Goal: Task Accomplishment & Management: Manage account settings

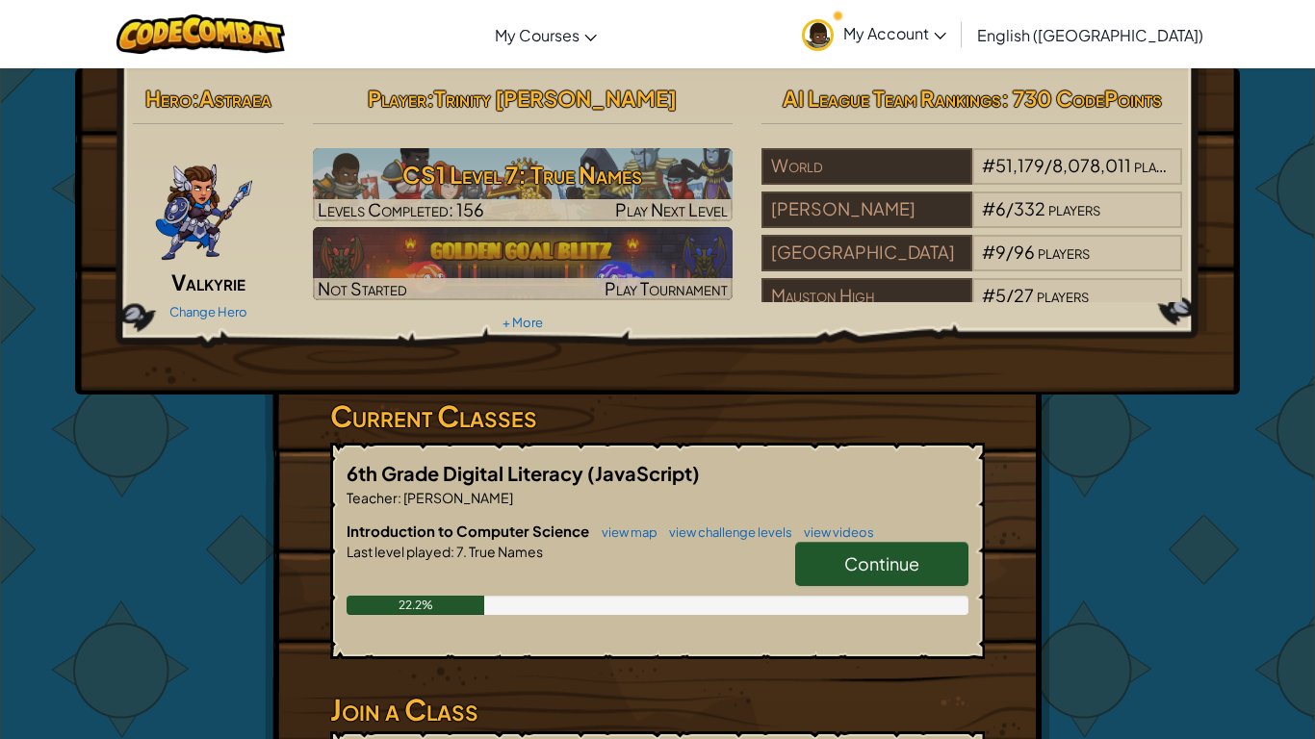
click at [208, 288] on span "Valkyrie" at bounding box center [208, 282] width 74 height 27
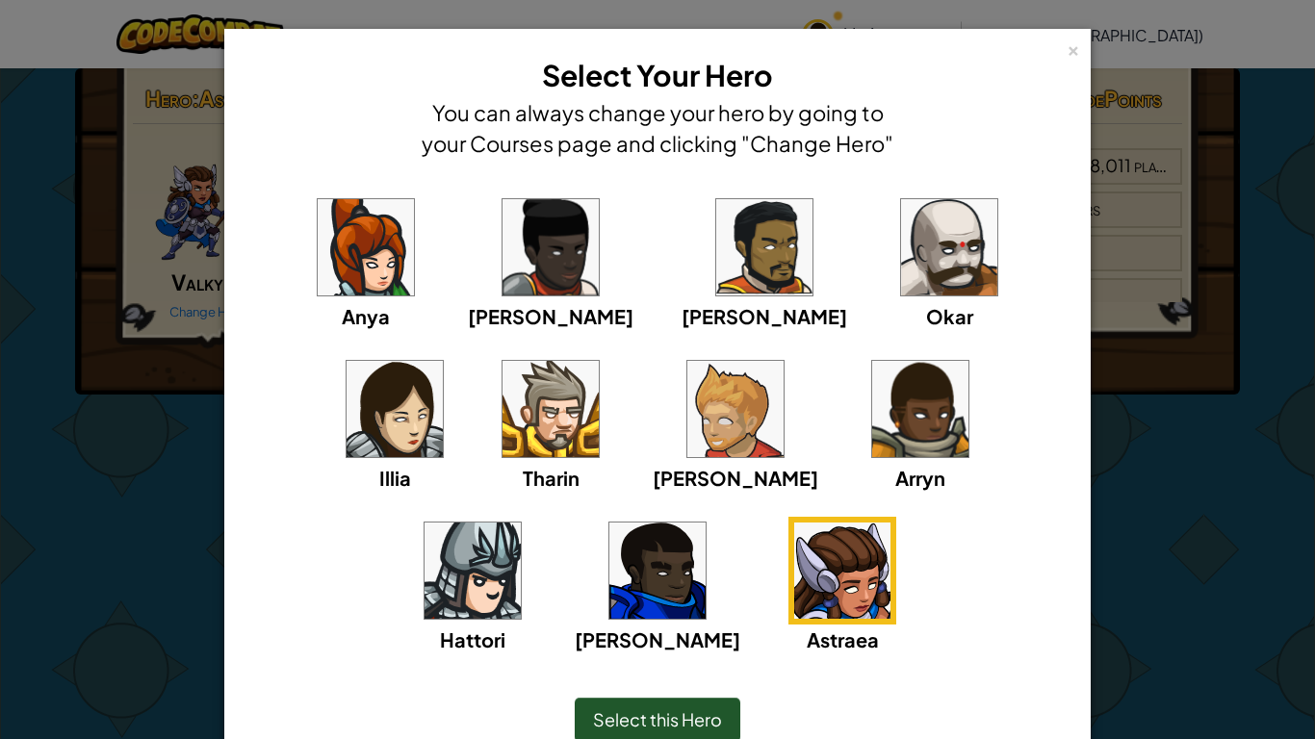
click at [521, 523] on img at bounding box center [472, 571] width 96 height 96
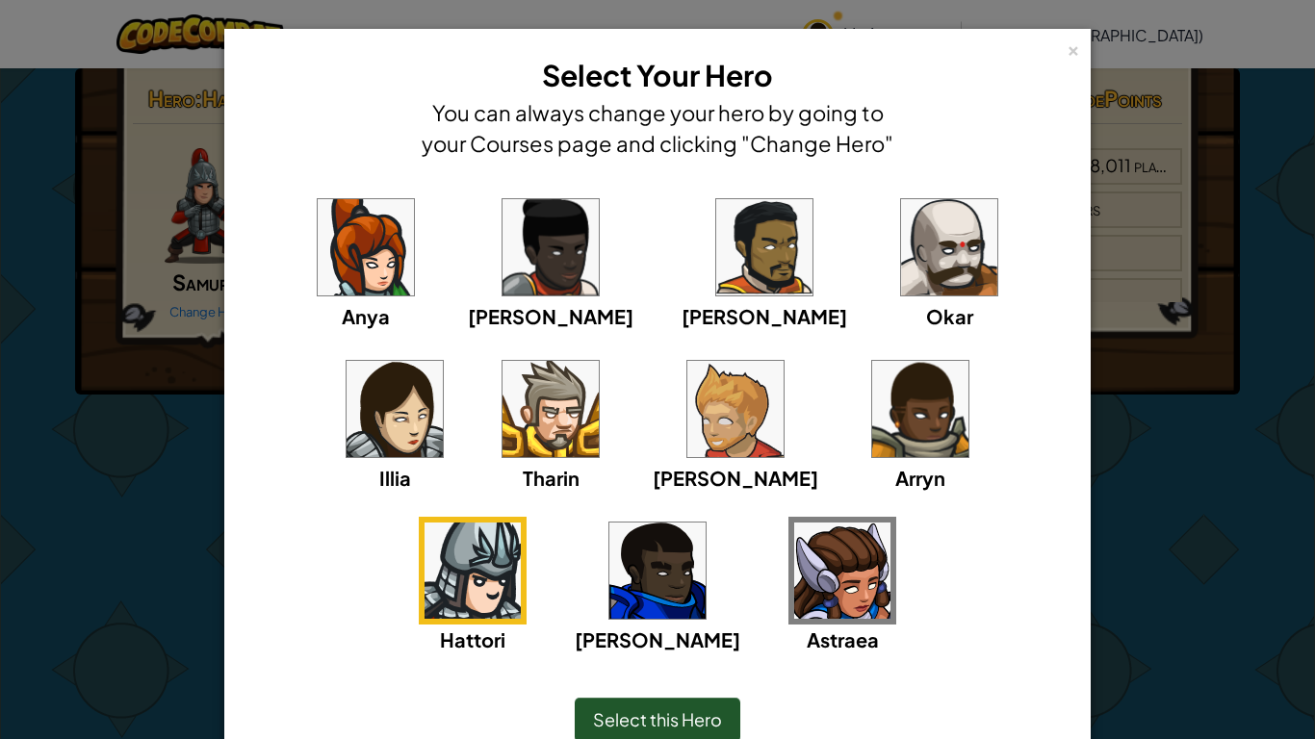
click at [693, 702] on div "Select this Hero" at bounding box center [658, 720] width 166 height 44
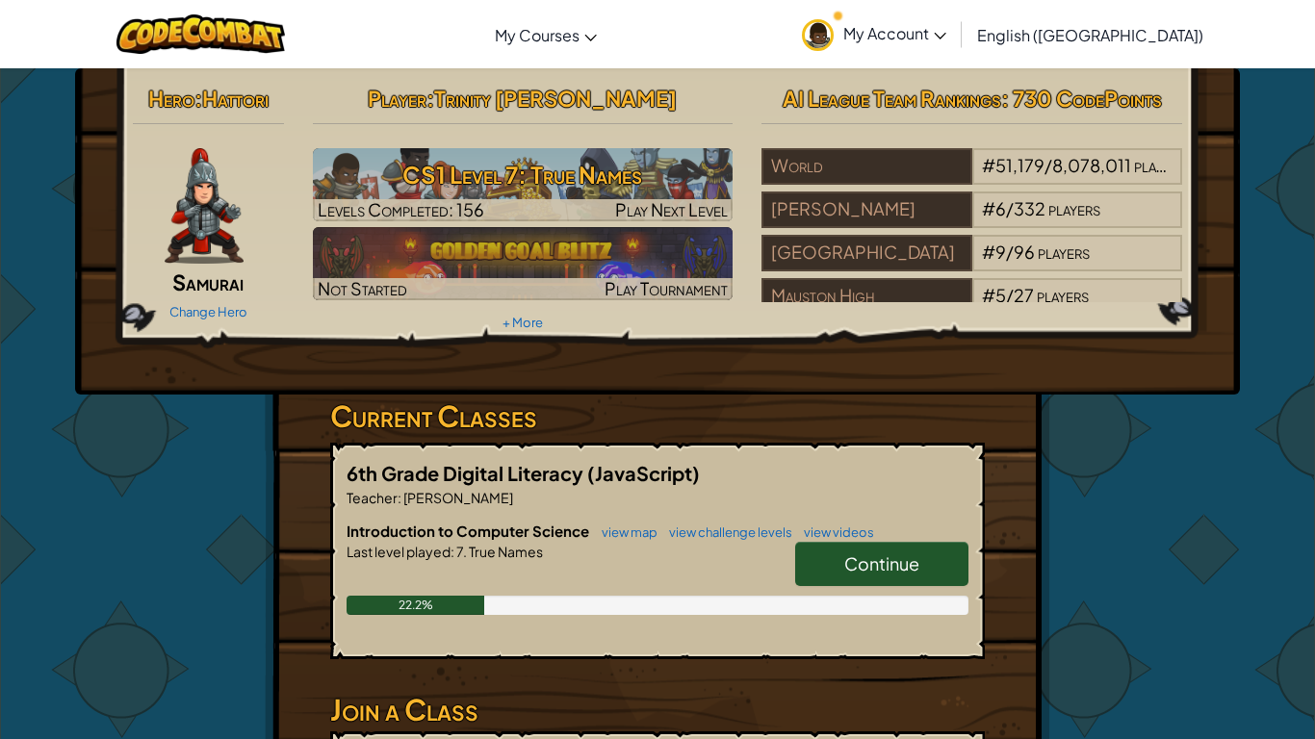
click at [223, 291] on span "Samurai" at bounding box center [207, 282] width 71 height 27
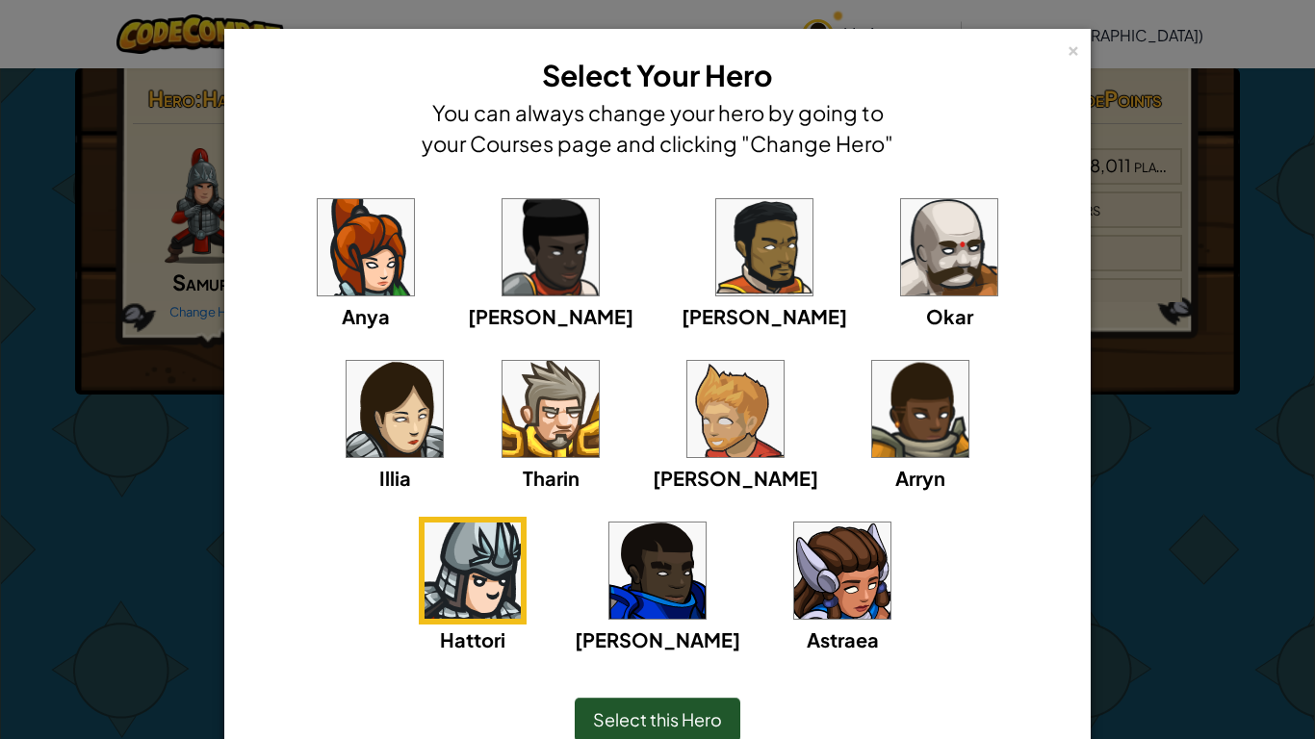
click at [687, 430] on img at bounding box center [735, 409] width 96 height 96
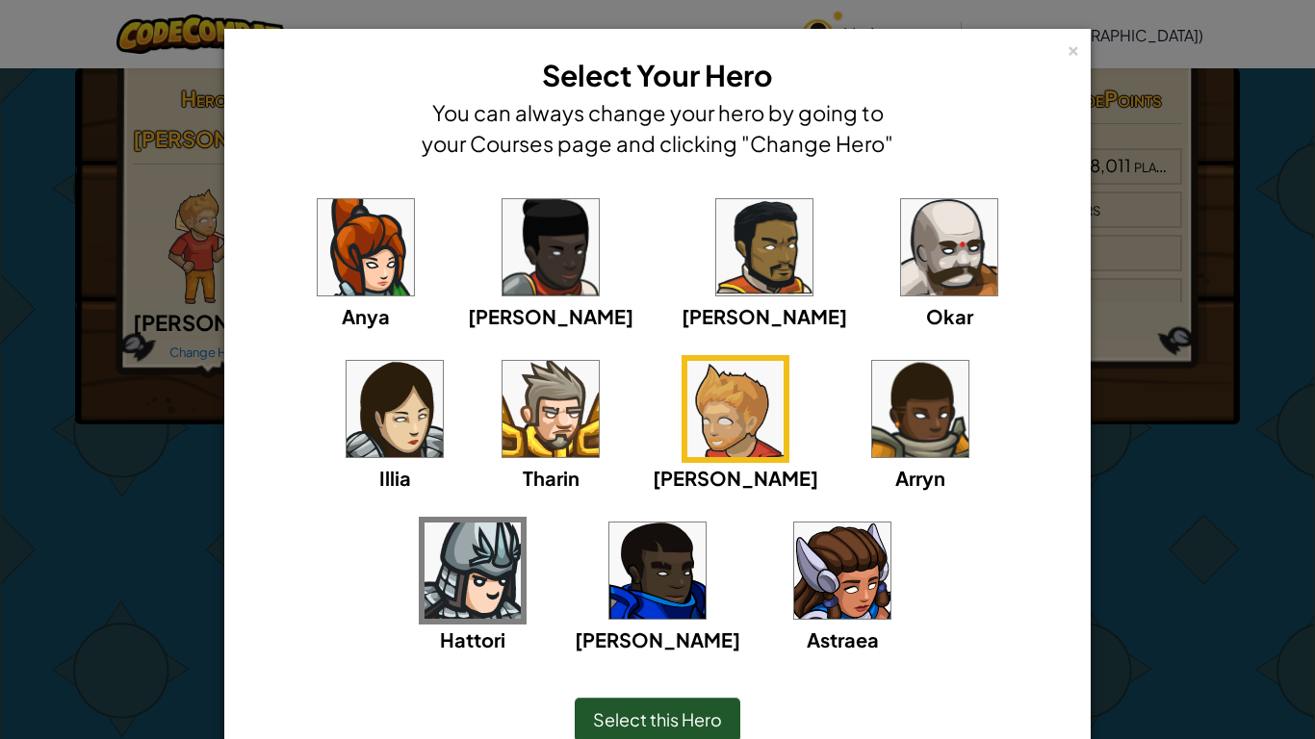
click at [334, 297] on div "Anya" at bounding box center [366, 262] width 108 height 138
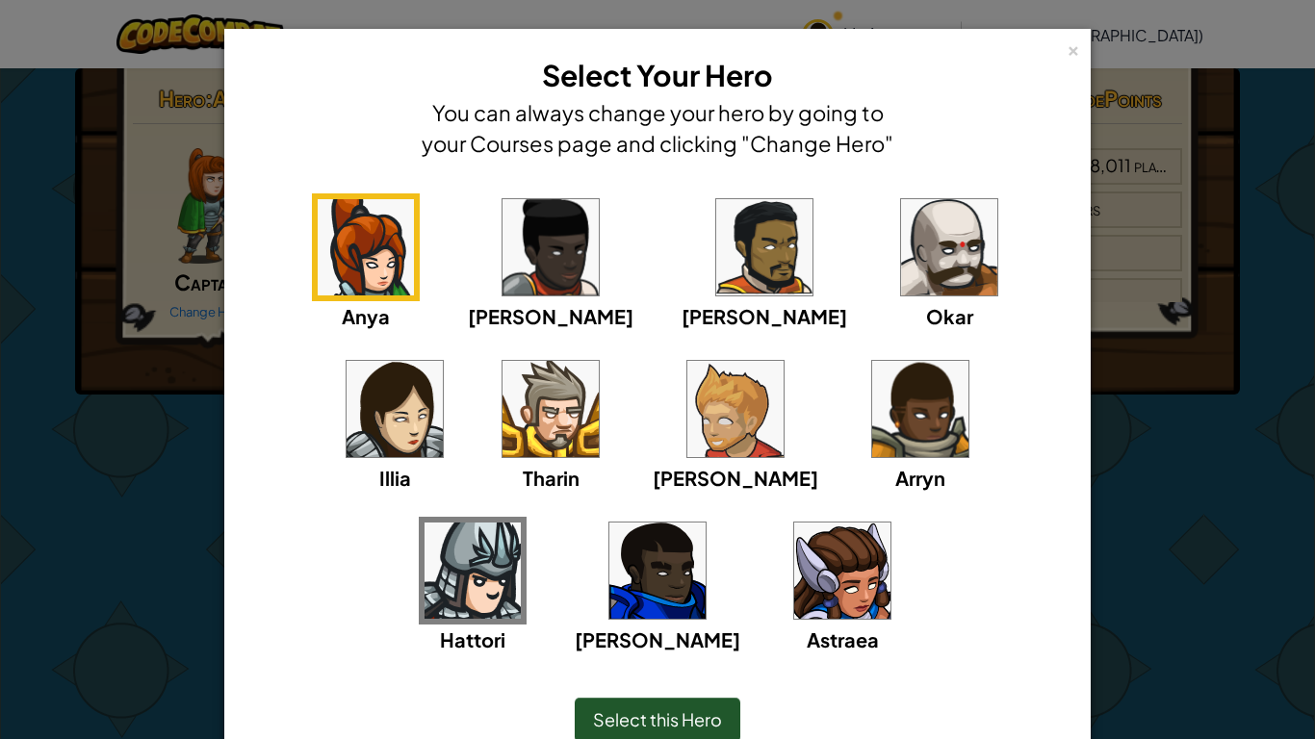
click at [502, 277] on img at bounding box center [550, 247] width 96 height 96
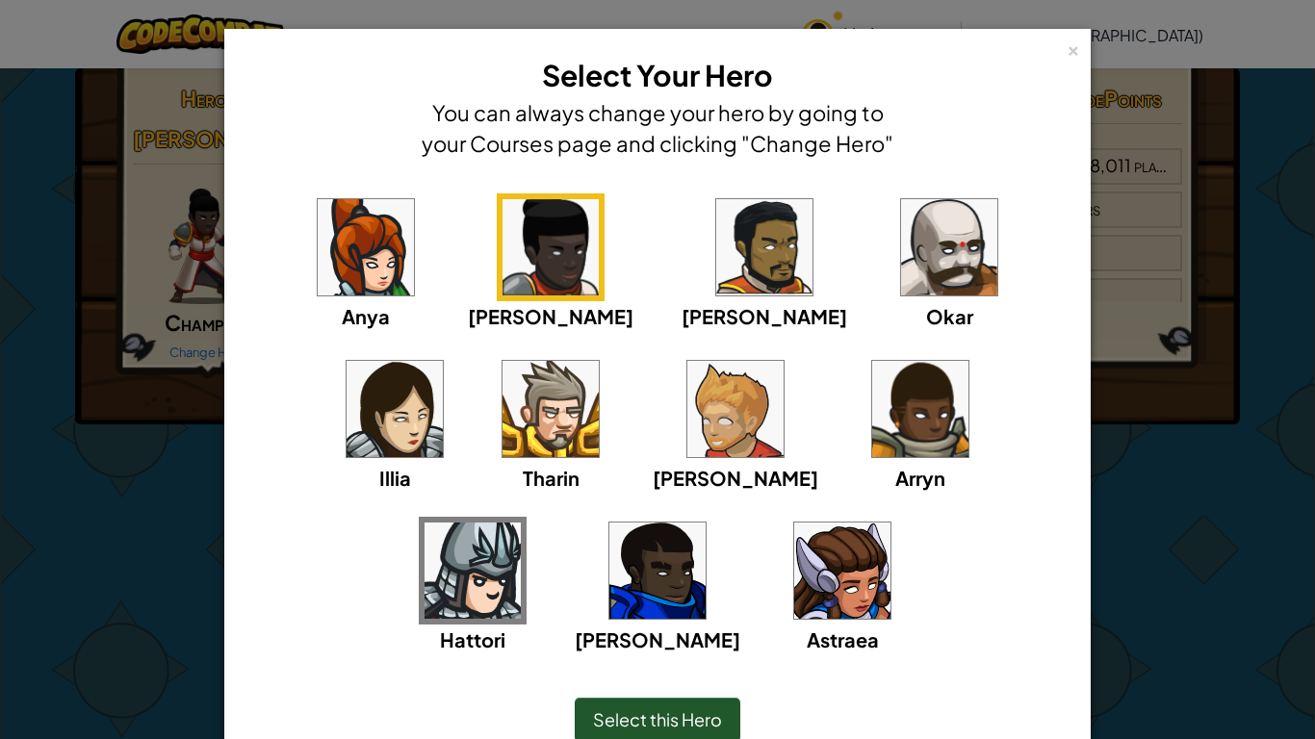
click at [716, 272] on img at bounding box center [764, 247] width 96 height 96
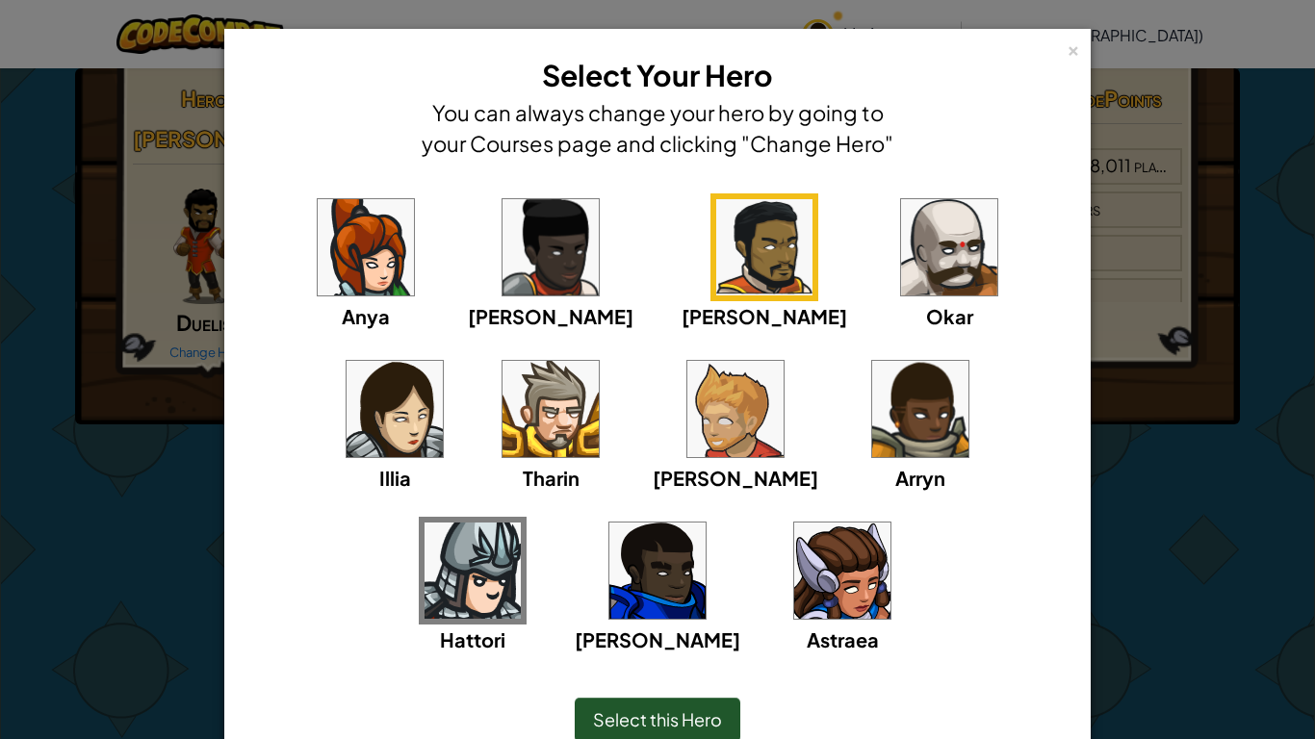
click at [901, 251] on img at bounding box center [949, 247] width 96 height 96
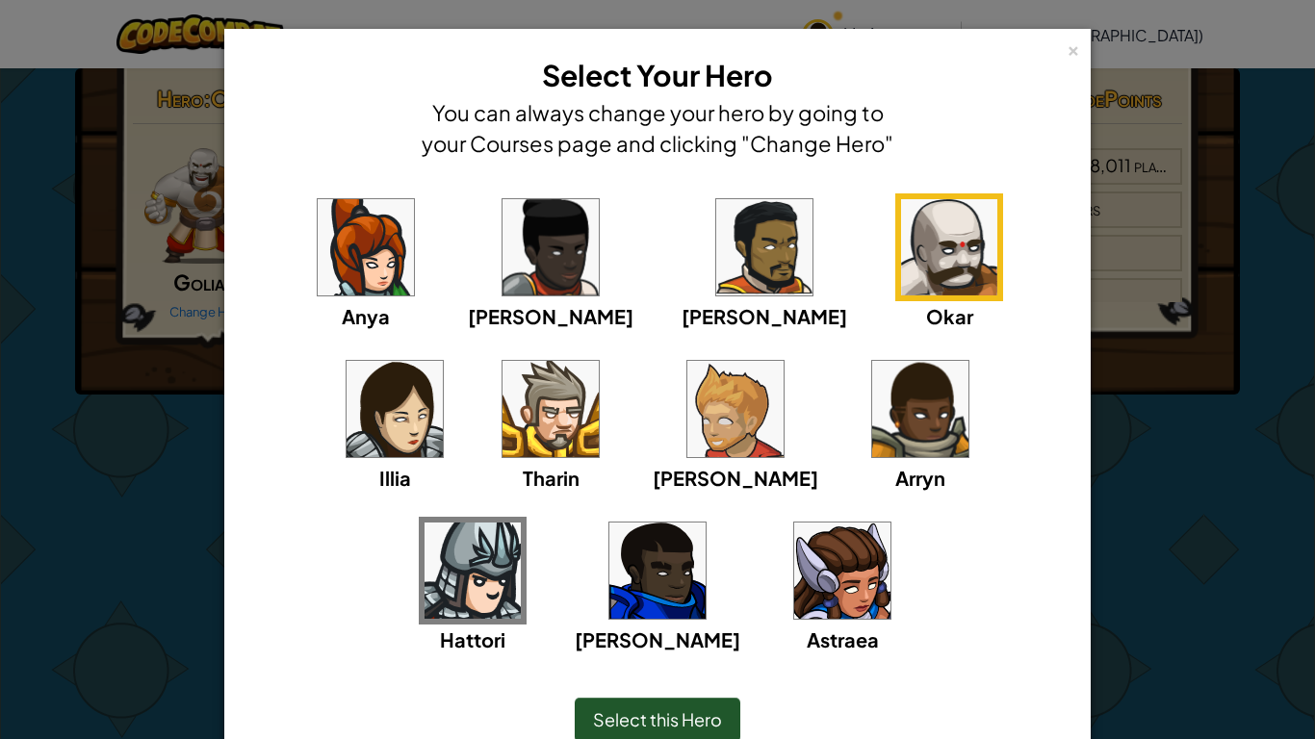
click at [443, 361] on img at bounding box center [395, 409] width 96 height 96
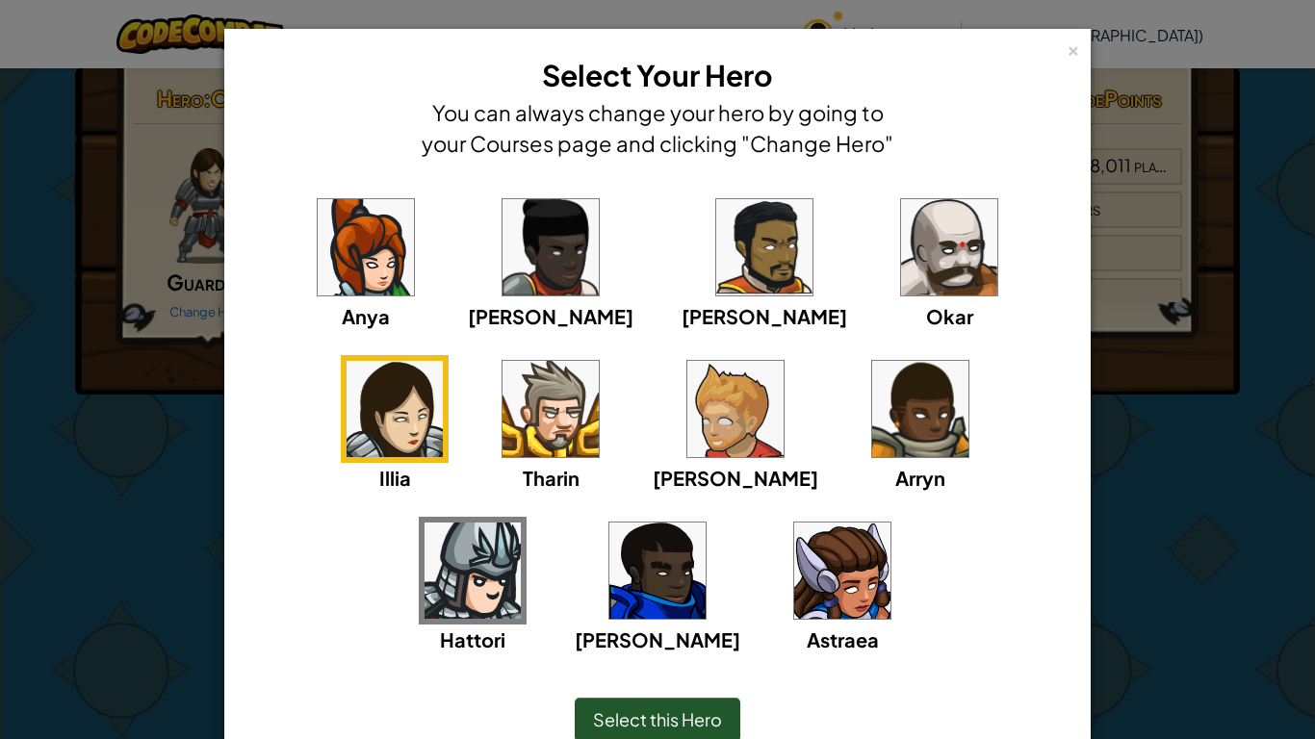
click at [706, 523] on img at bounding box center [657, 571] width 96 height 96
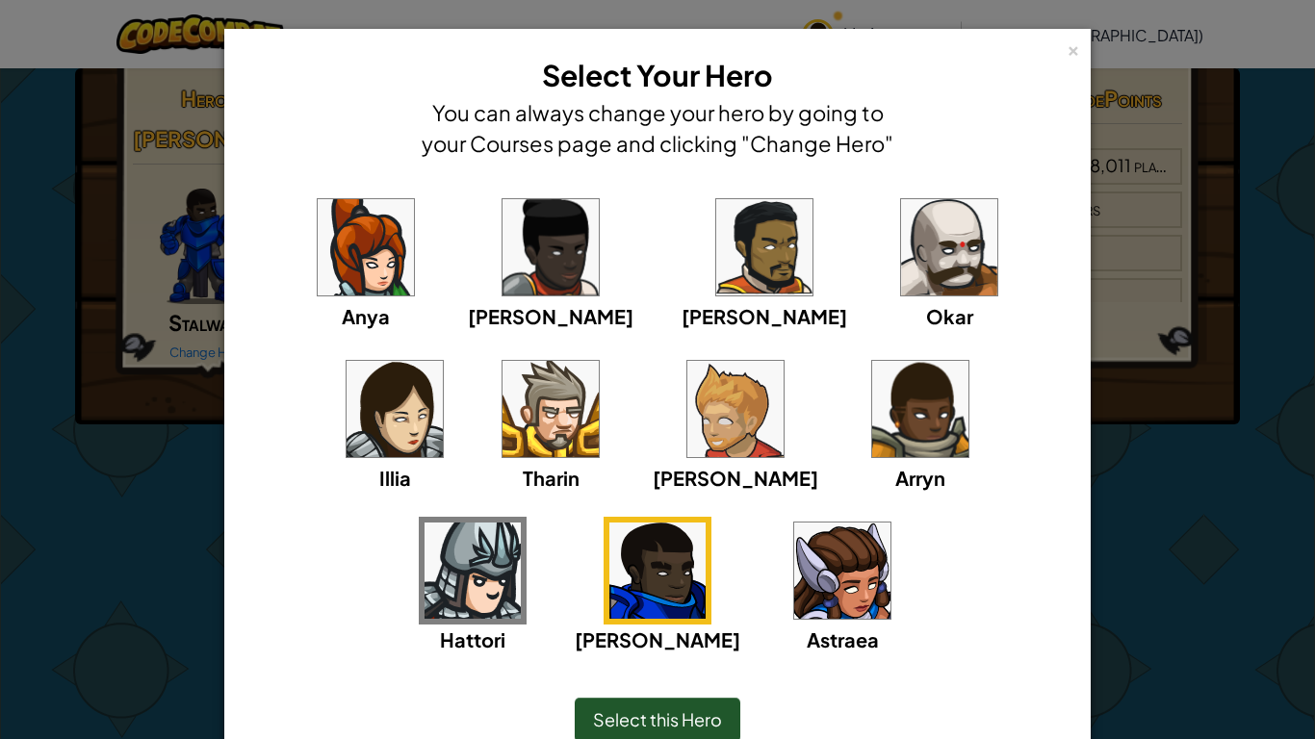
click at [872, 412] on img at bounding box center [920, 409] width 96 height 96
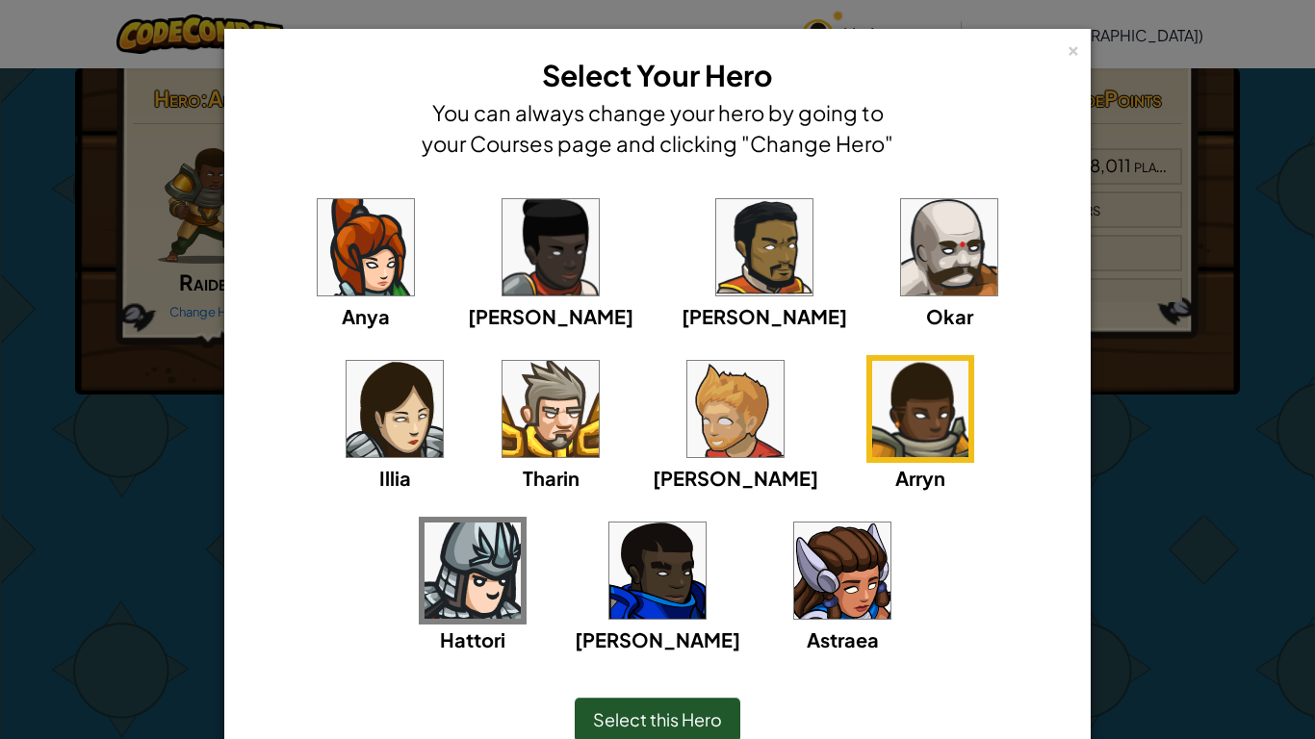
click at [665, 702] on div "Select this Hero" at bounding box center [658, 720] width 166 height 44
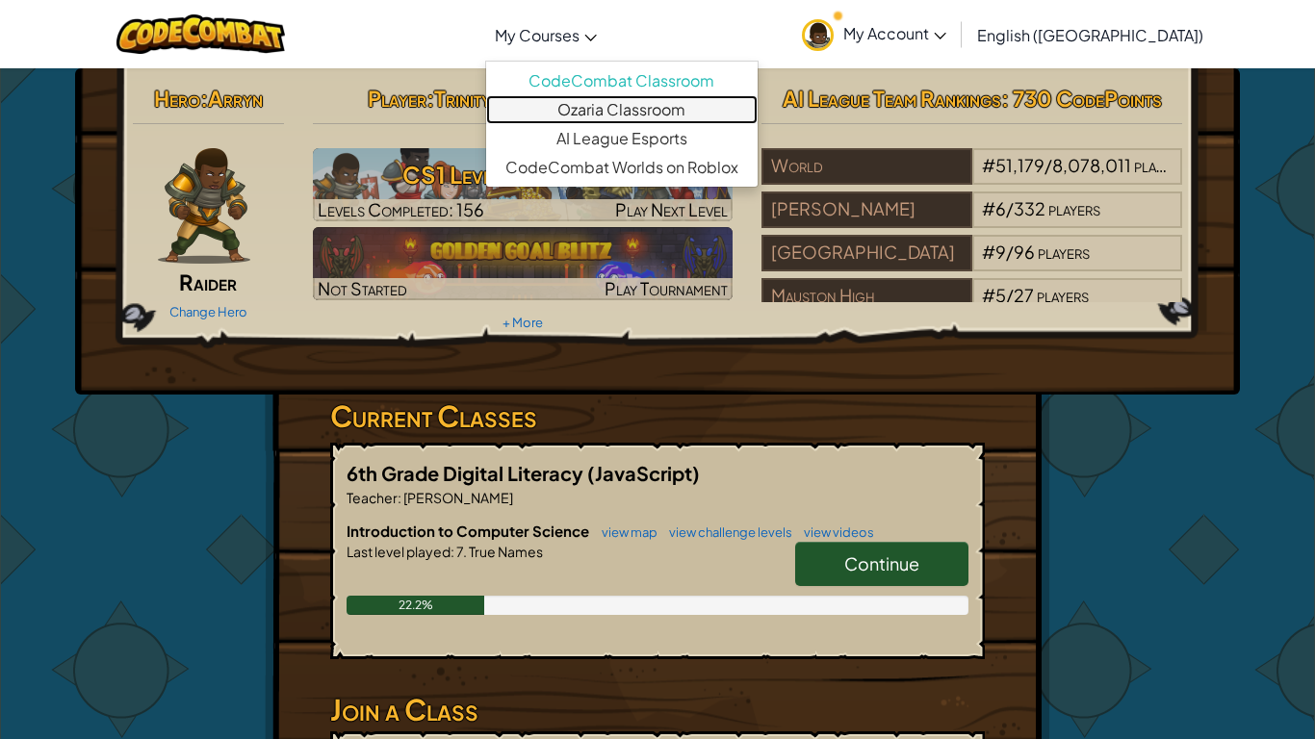
click at [643, 109] on link "Ozaria Classroom" at bounding box center [621, 109] width 271 height 29
